Goal: Find specific page/section: Find specific page/section

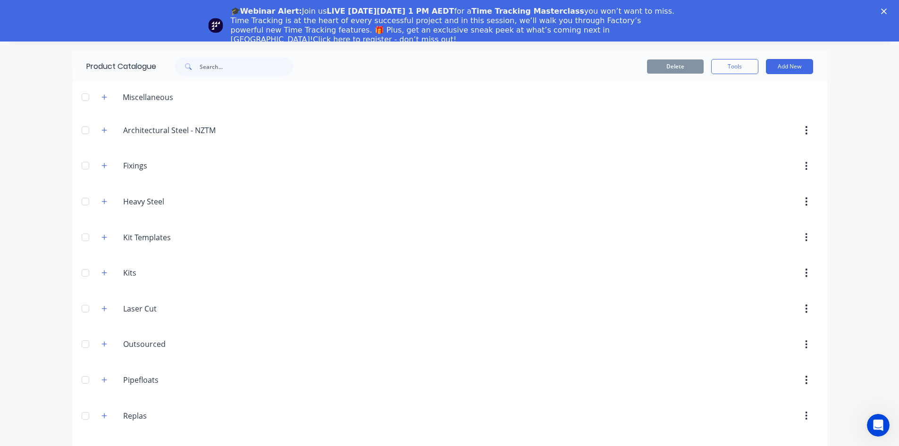
scroll to position [55, 0]
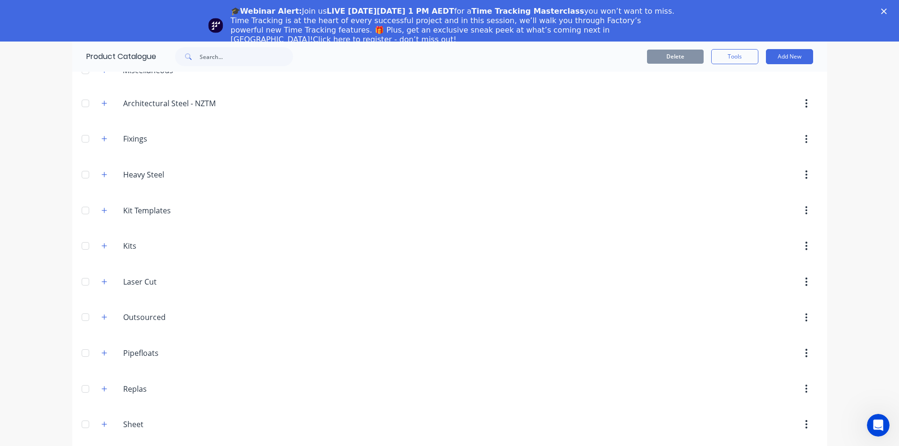
click at [129, 133] on input "Replas" at bounding box center [179, 388] width 112 height 11
click at [101, 133] on icon "button" at bounding box center [104, 388] width 6 height 7
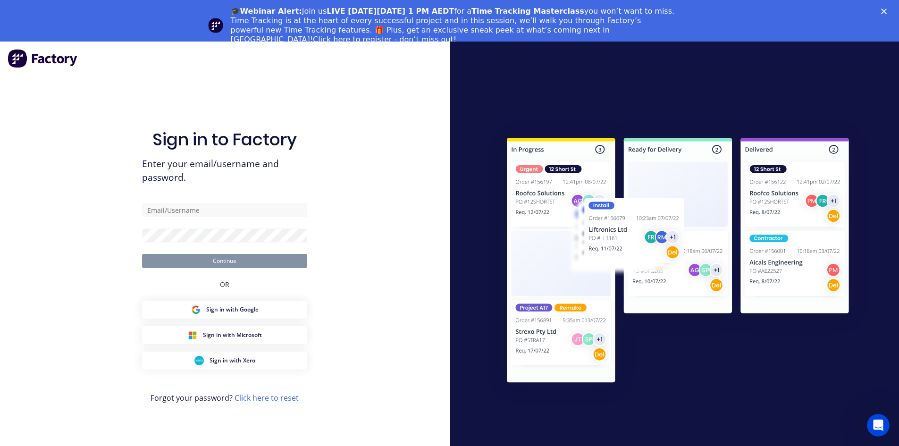
click at [389, 110] on div "Sign in to Factory Enter your email/username and password. Continue OR Sign in …" at bounding box center [225, 265] width 450 height 446
click at [186, 133] on input "text" at bounding box center [224, 210] width 165 height 14
type input "[PERSON_NAME][EMAIL_ADDRESS][DOMAIN_NAME]"
click at [235, 133] on button "Continue" at bounding box center [224, 261] width 165 height 14
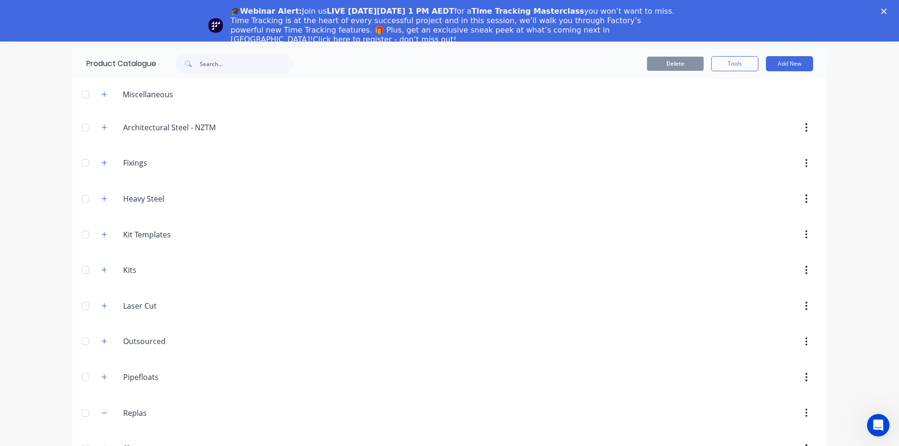
scroll to position [55, 0]
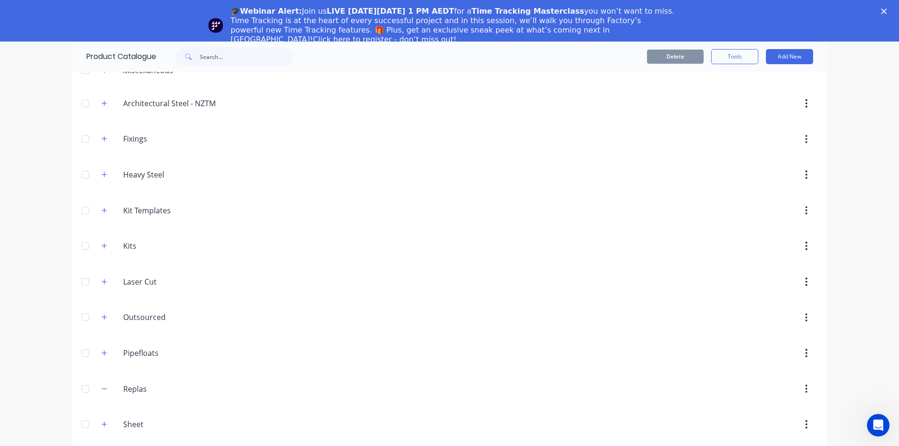
click at [102, 133] on icon "button" at bounding box center [104, 388] width 6 height 7
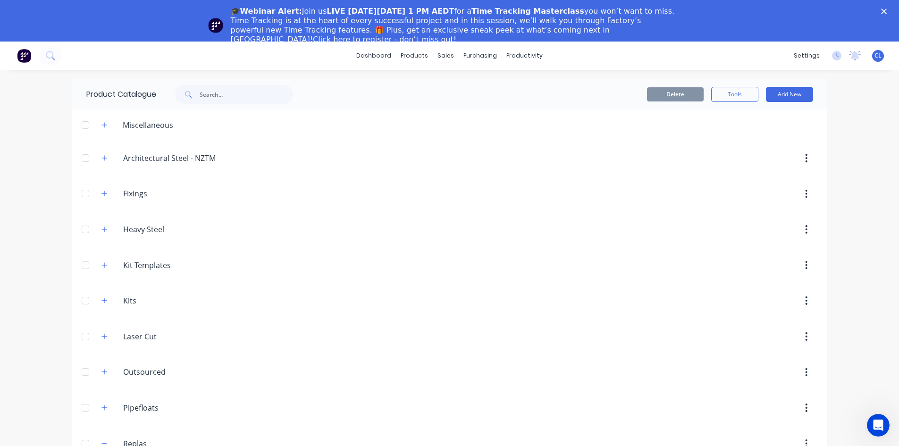
scroll to position [283, 0]
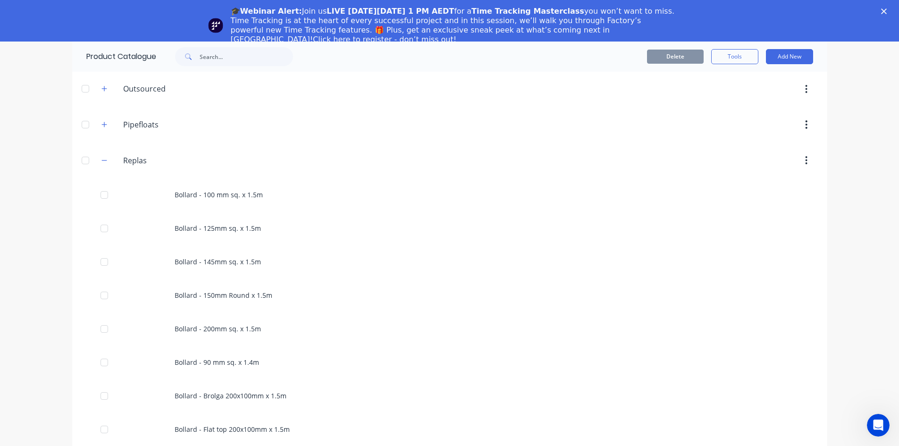
click at [208, 133] on div "Bollard - 100 mm sq. x 1.5m" at bounding box center [449, 194] width 755 height 33
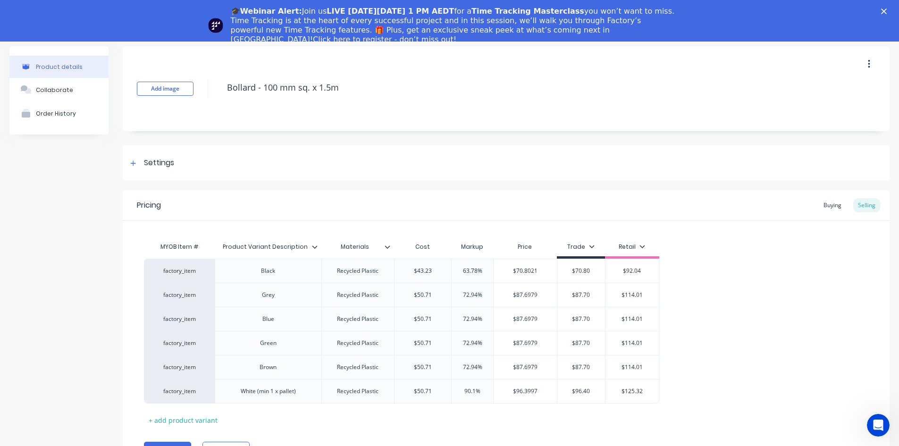
scroll to position [45, 0]
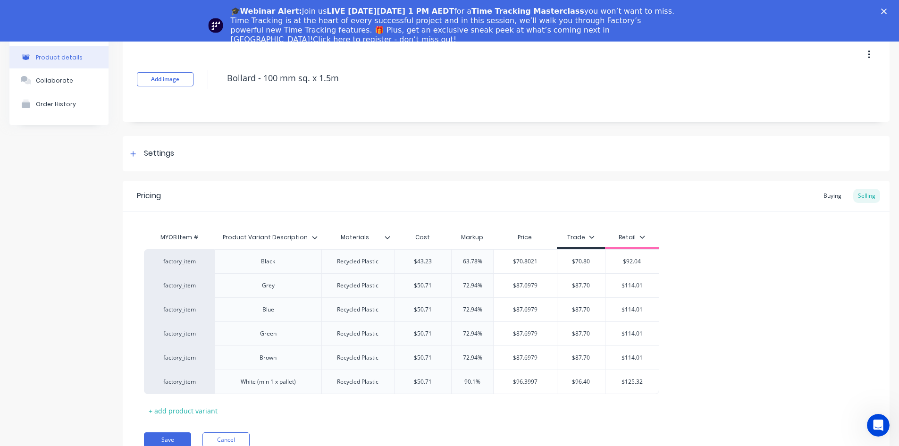
click at [669, 133] on div "Buying" at bounding box center [831, 196] width 27 height 14
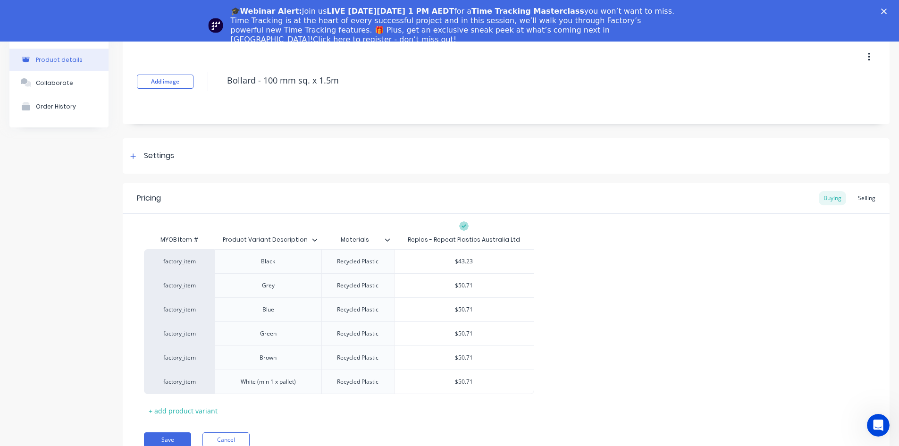
scroll to position [42, 0]
click at [669, 133] on div "Selling" at bounding box center [866, 198] width 27 height 14
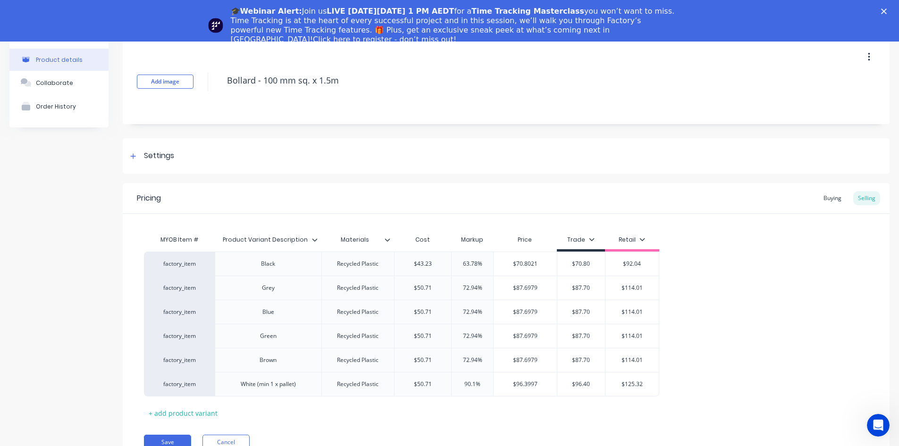
click at [669, 133] on div "Buying" at bounding box center [831, 198] width 27 height 14
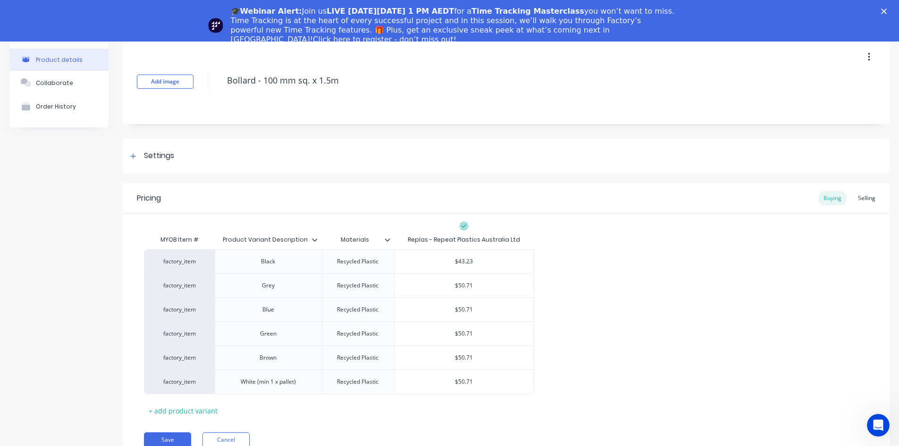
click at [669, 133] on div "Selling" at bounding box center [866, 198] width 27 height 14
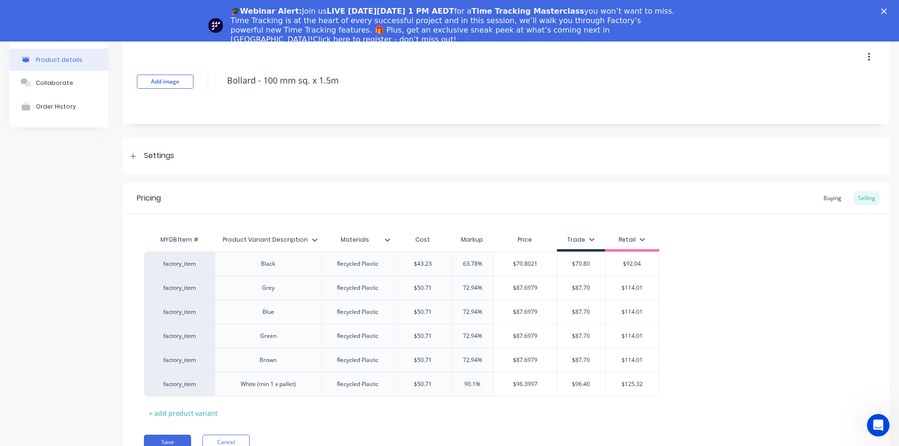
click at [669, 133] on div "Buying" at bounding box center [831, 198] width 27 height 14
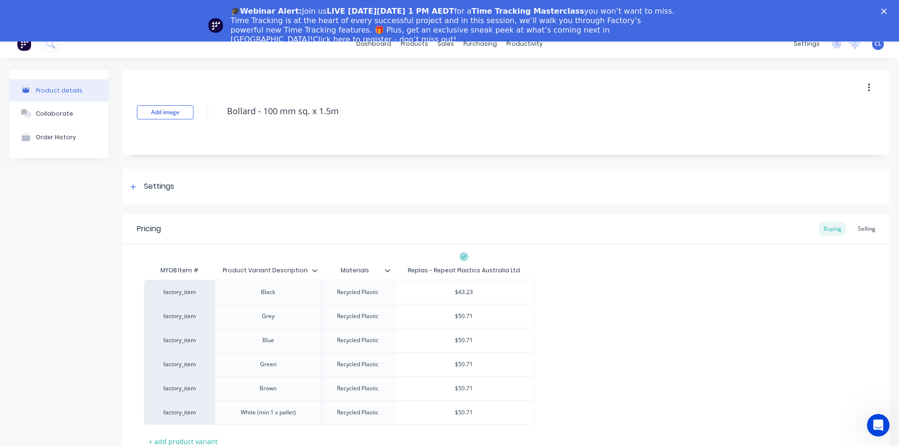
scroll to position [0, 0]
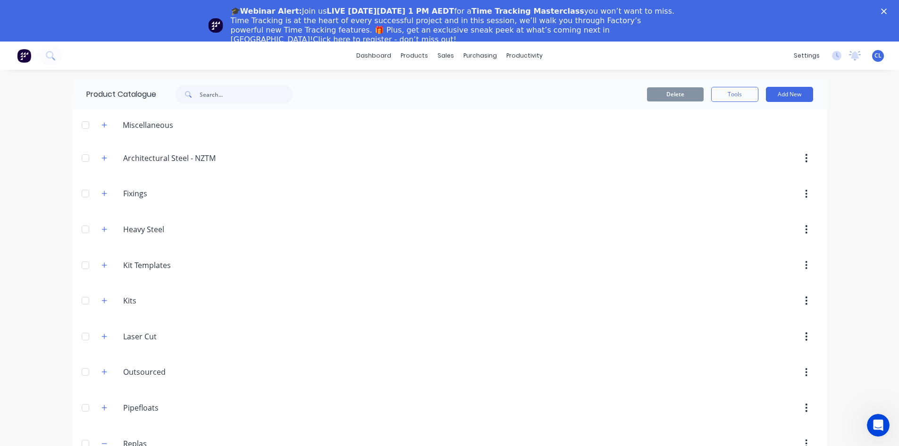
click at [101, 133] on icon "button" at bounding box center [104, 336] width 6 height 7
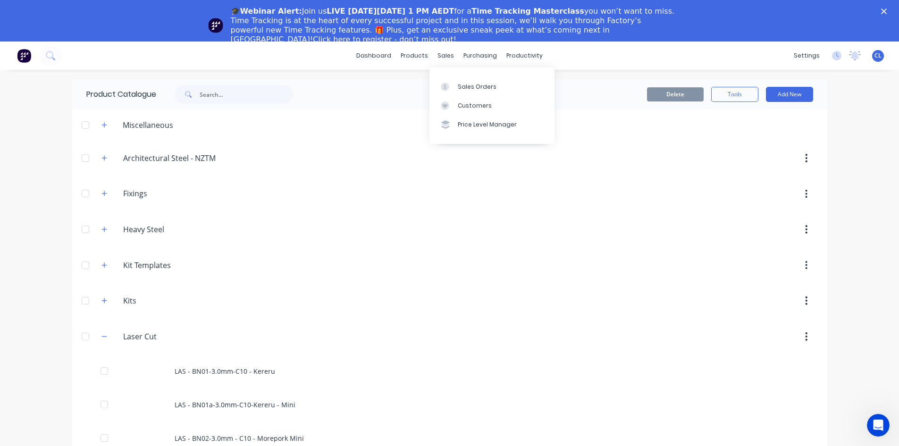
click at [444, 56] on div "sales" at bounding box center [446, 56] width 26 height 14
click at [476, 88] on div "Sales Orders" at bounding box center [477, 87] width 39 height 8
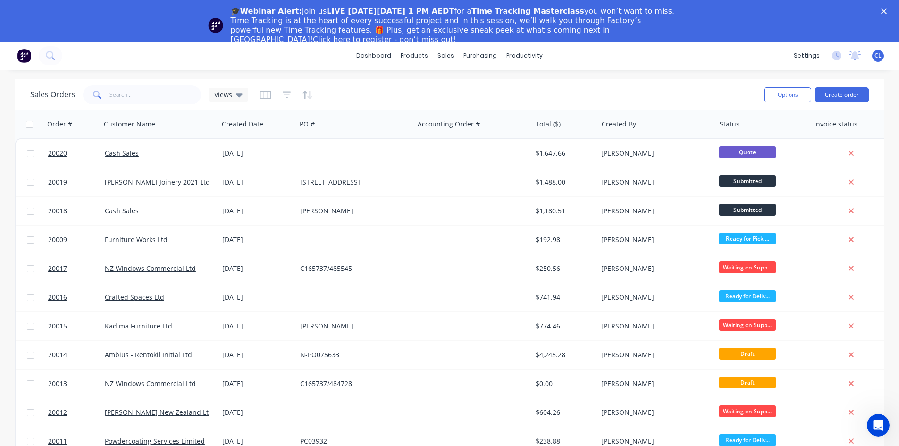
click at [164, 53] on div "dashboard products sales purchasing productivity dashboard products Product Cat…" at bounding box center [449, 56] width 899 height 28
click at [476, 86] on div "Sales Orders" at bounding box center [480, 87] width 39 height 8
